Goal: Task Accomplishment & Management: Complete application form

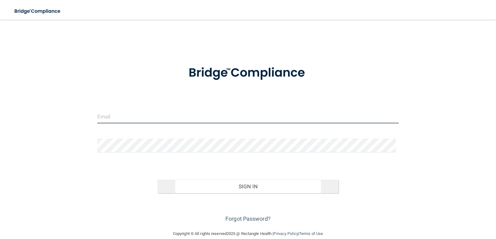
type input "[EMAIL_ADDRESS][DOMAIN_NAME]"
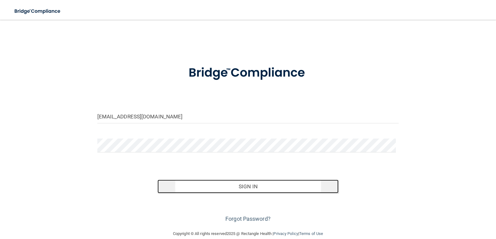
click at [242, 190] on button "Sign In" at bounding box center [247, 187] width 181 height 14
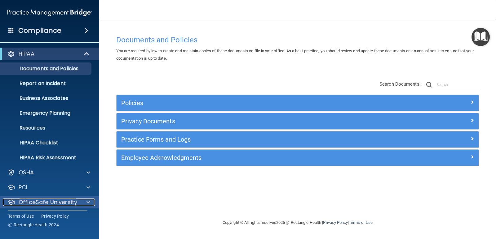
click at [88, 204] on span at bounding box center [88, 202] width 4 height 7
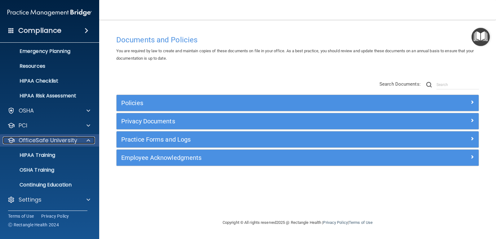
scroll to position [62, 0]
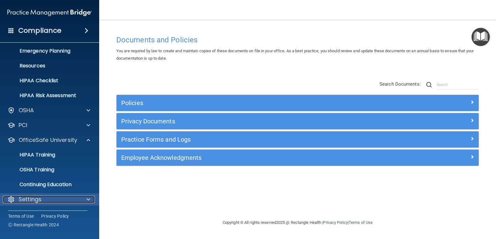
click at [81, 203] on div at bounding box center [87, 199] width 15 height 7
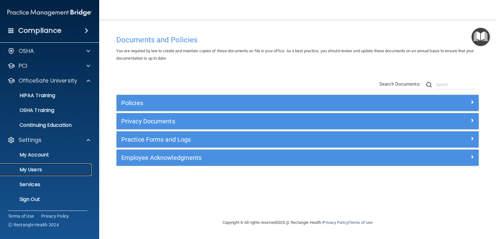
click at [43, 169] on p "My Users" at bounding box center [46, 170] width 85 height 6
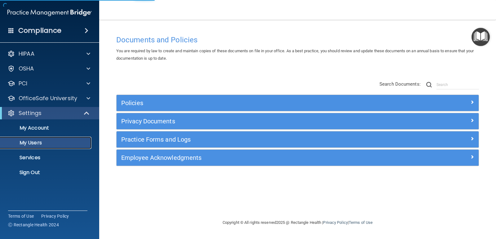
select select "20"
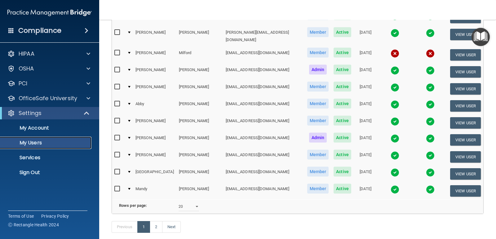
scroll to position [273, 0]
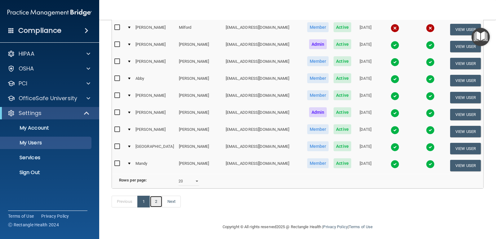
click at [159, 199] on link "2" at bounding box center [156, 202] width 13 height 12
select select "20"
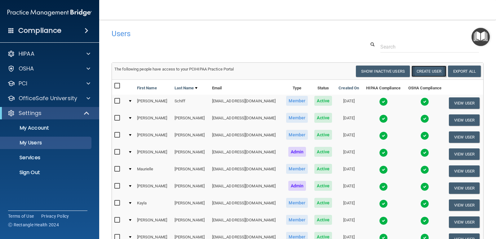
click at [413, 73] on button "Create User" at bounding box center [428, 71] width 35 height 11
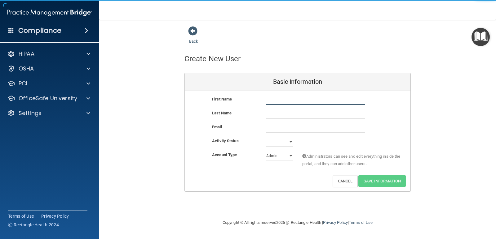
click at [270, 101] on input "text" at bounding box center [315, 100] width 99 height 9
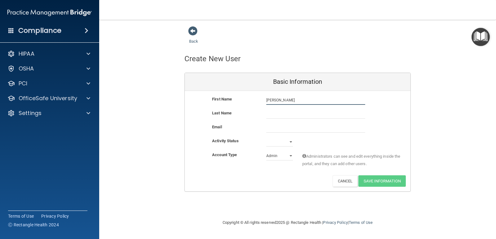
type input "[PERSON_NAME]"
click at [268, 115] on input "text" at bounding box center [315, 114] width 99 height 9
type input "Fountain"
click at [269, 130] on input "email" at bounding box center [315, 128] width 99 height 9
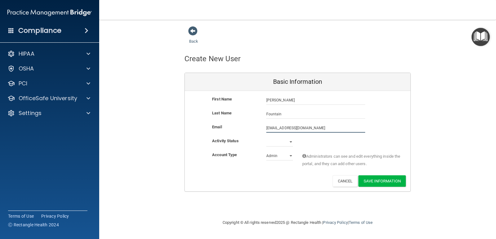
type input "[EMAIL_ADDRESS][DOMAIN_NAME]"
click at [290, 143] on select "Active Inactive" at bounding box center [279, 142] width 27 height 9
select select "active"
click at [266, 138] on select "Active Inactive" at bounding box center [279, 142] width 27 height 9
click at [288, 157] on select "Admin Member" at bounding box center [279, 155] width 27 height 9
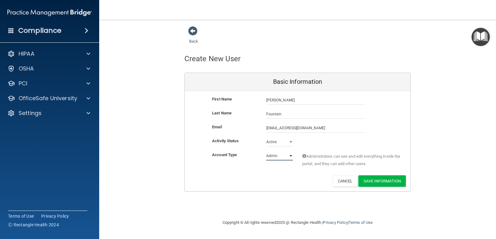
select select "practice_member"
click at [266, 151] on select "Admin Member" at bounding box center [279, 155] width 27 height 9
click at [370, 182] on button "Save Information" at bounding box center [381, 181] width 47 height 11
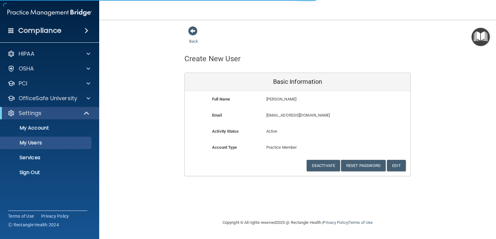
select select "20"
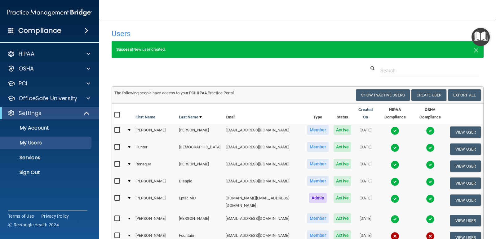
click at [391, 214] on td at bounding box center [395, 220] width 36 height 17
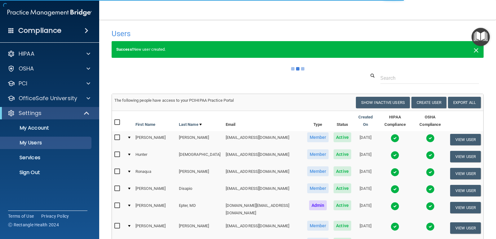
click at [473, 50] on span "×" at bounding box center [476, 49] width 6 height 12
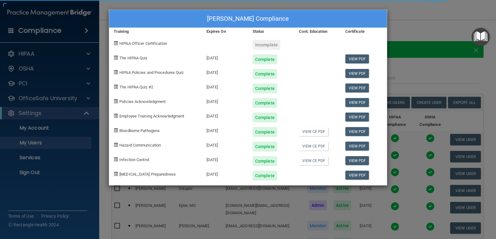
select select "20"
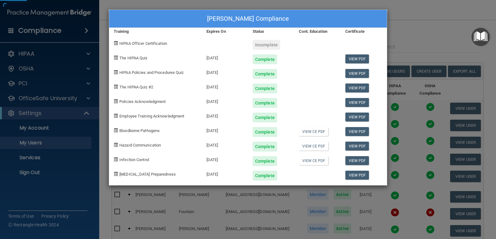
click at [409, 29] on div "[PERSON_NAME] Compliance Training Expires On Status Cont. Education Certificate…" at bounding box center [248, 119] width 496 height 239
